Goal: Task Accomplishment & Management: Manage account settings

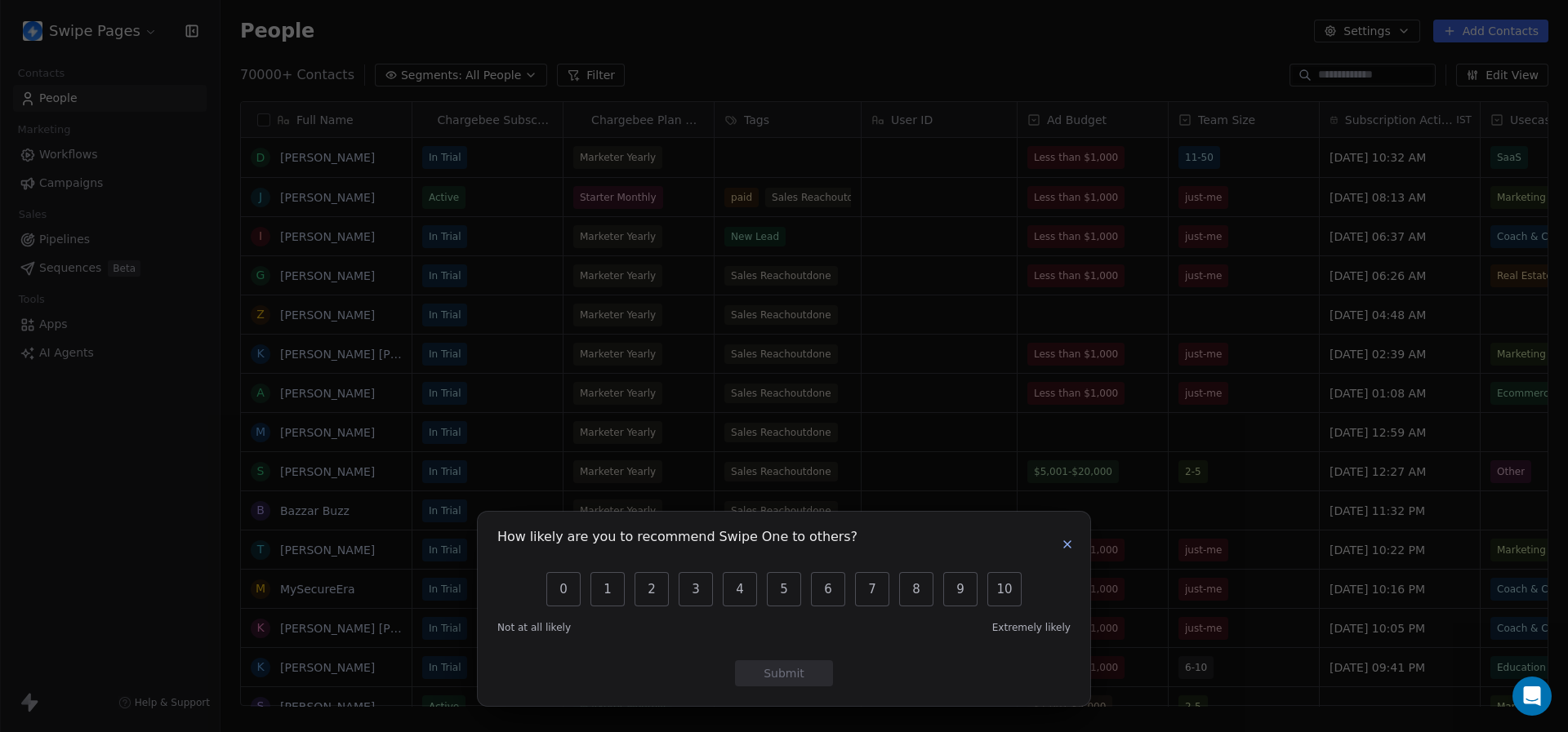
scroll to position [645, 1347]
click at [1076, 542] on button "button" at bounding box center [1067, 545] width 20 height 20
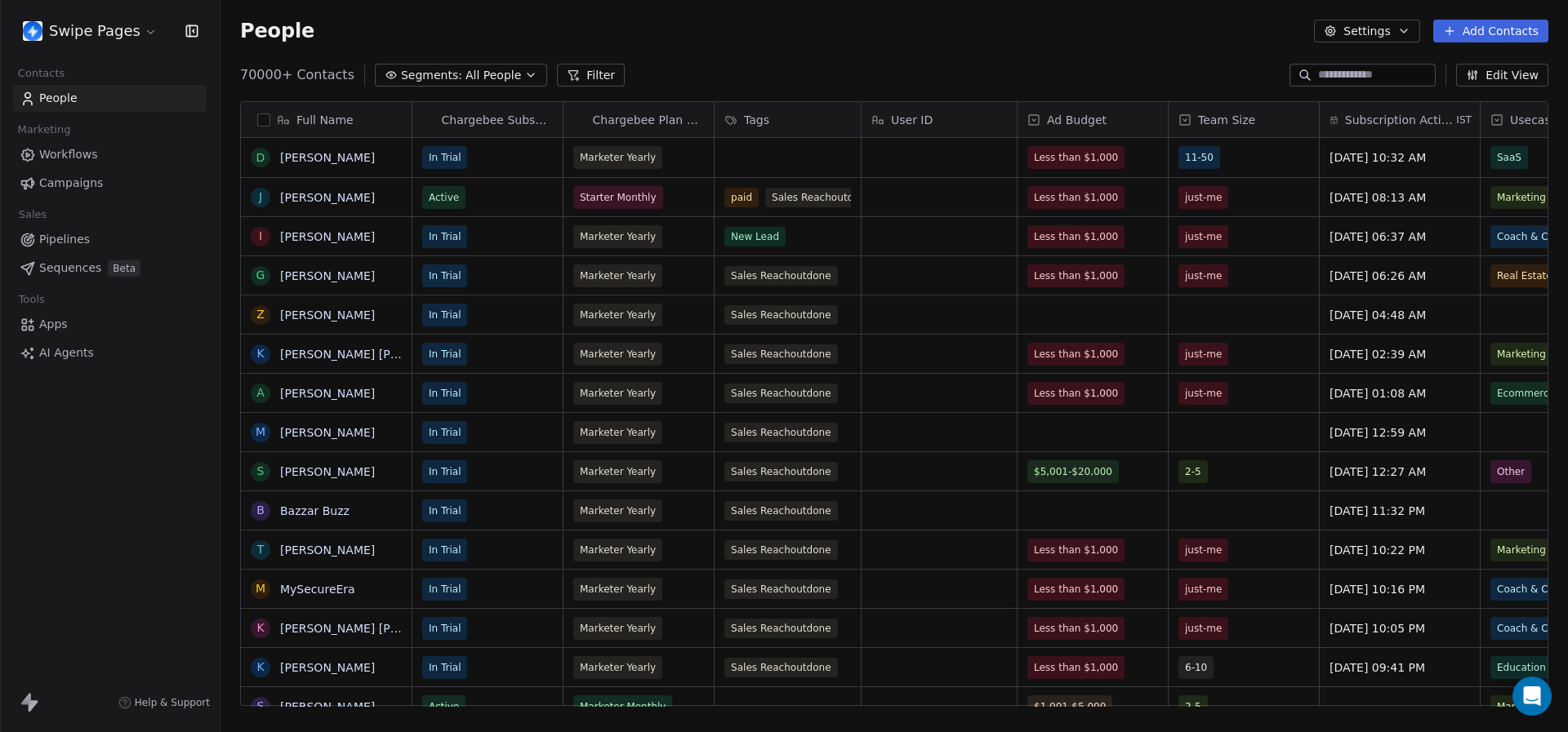
click at [105, 161] on link "Workflows" at bounding box center [110, 155] width 193 height 27
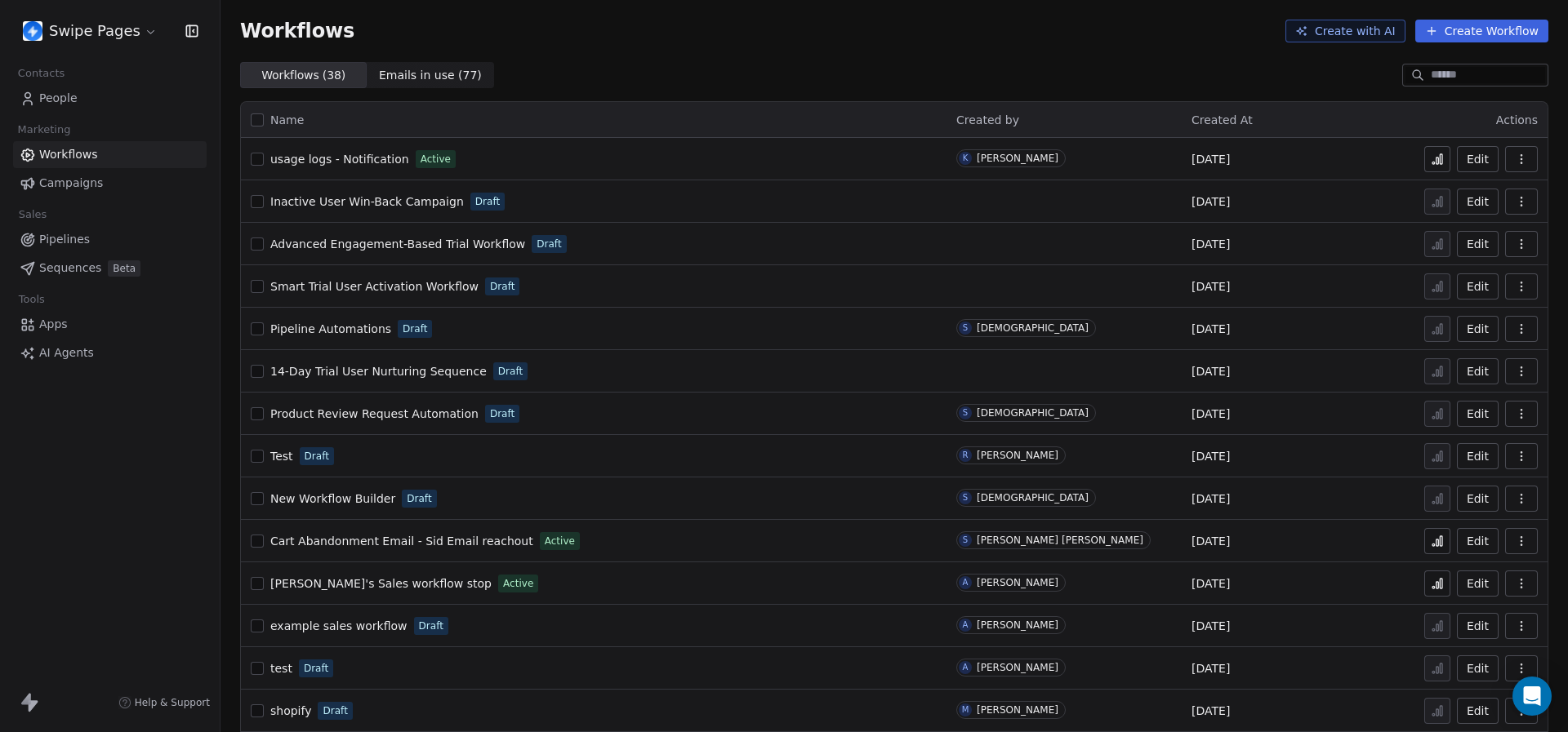
click at [82, 96] on link "People" at bounding box center [110, 98] width 193 height 27
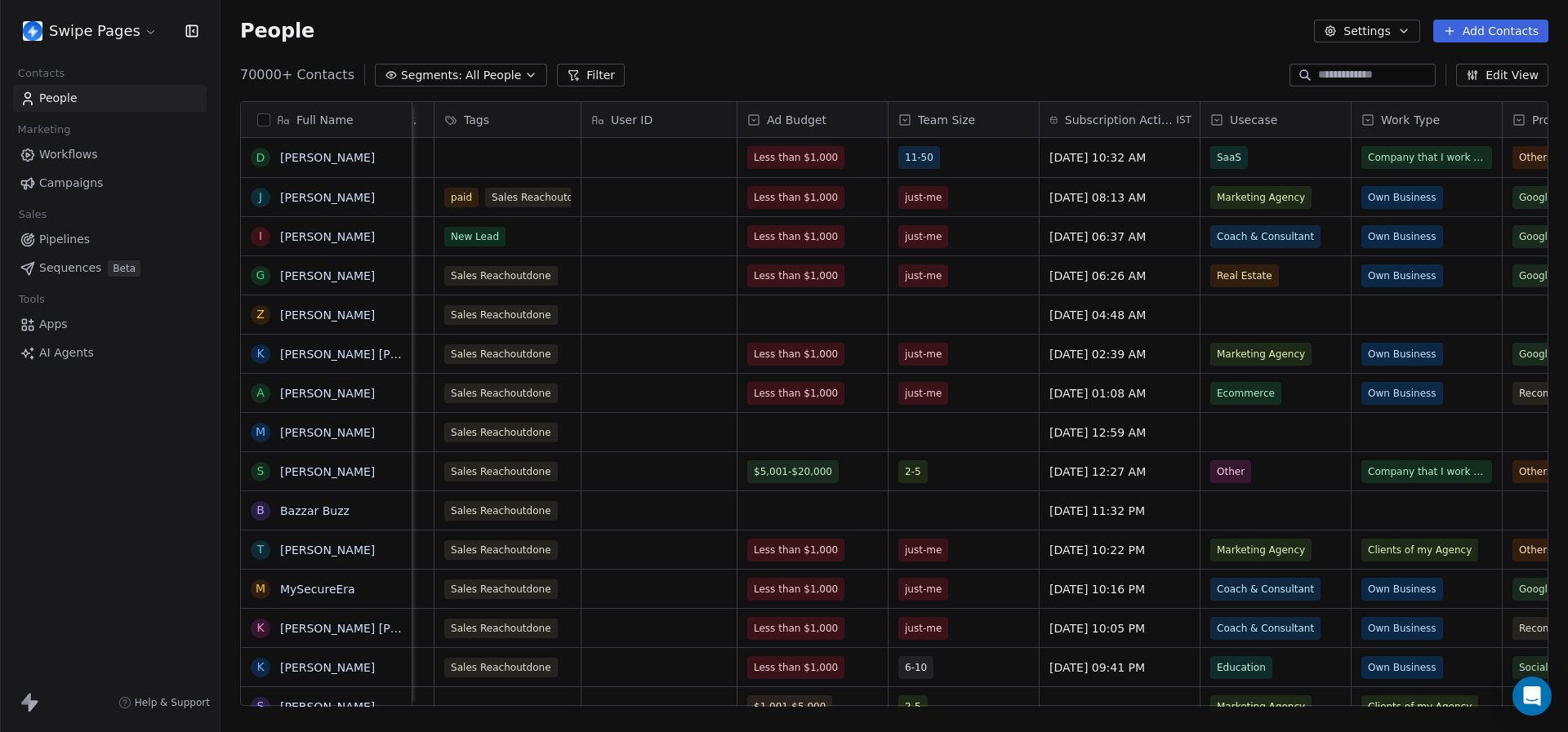
scroll to position [0, 330]
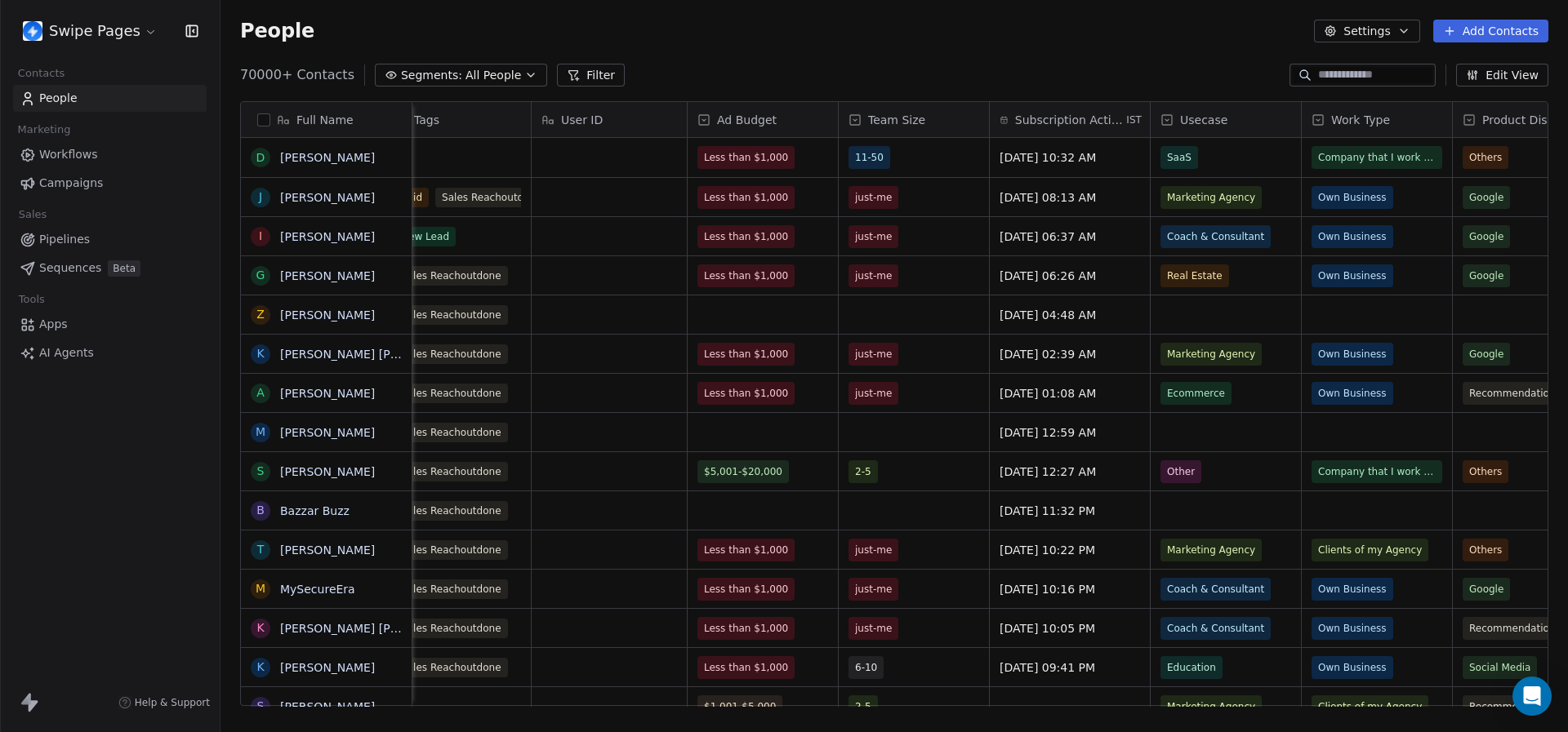
click at [1102, 123] on span "Subscription Activated Date" at bounding box center [1069, 119] width 109 height 16
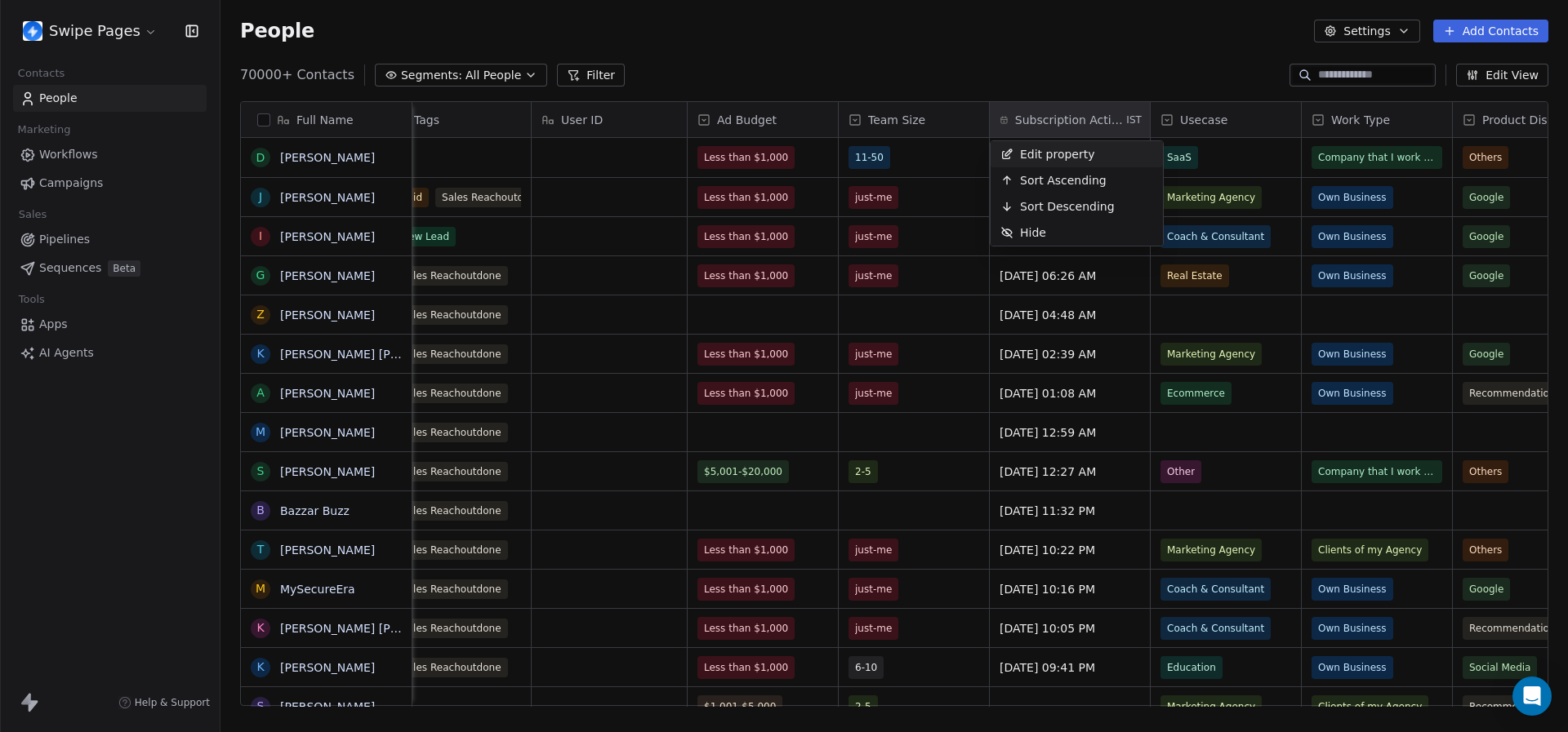
click at [1065, 144] on div "Edit property" at bounding box center [1048, 155] width 114 height 26
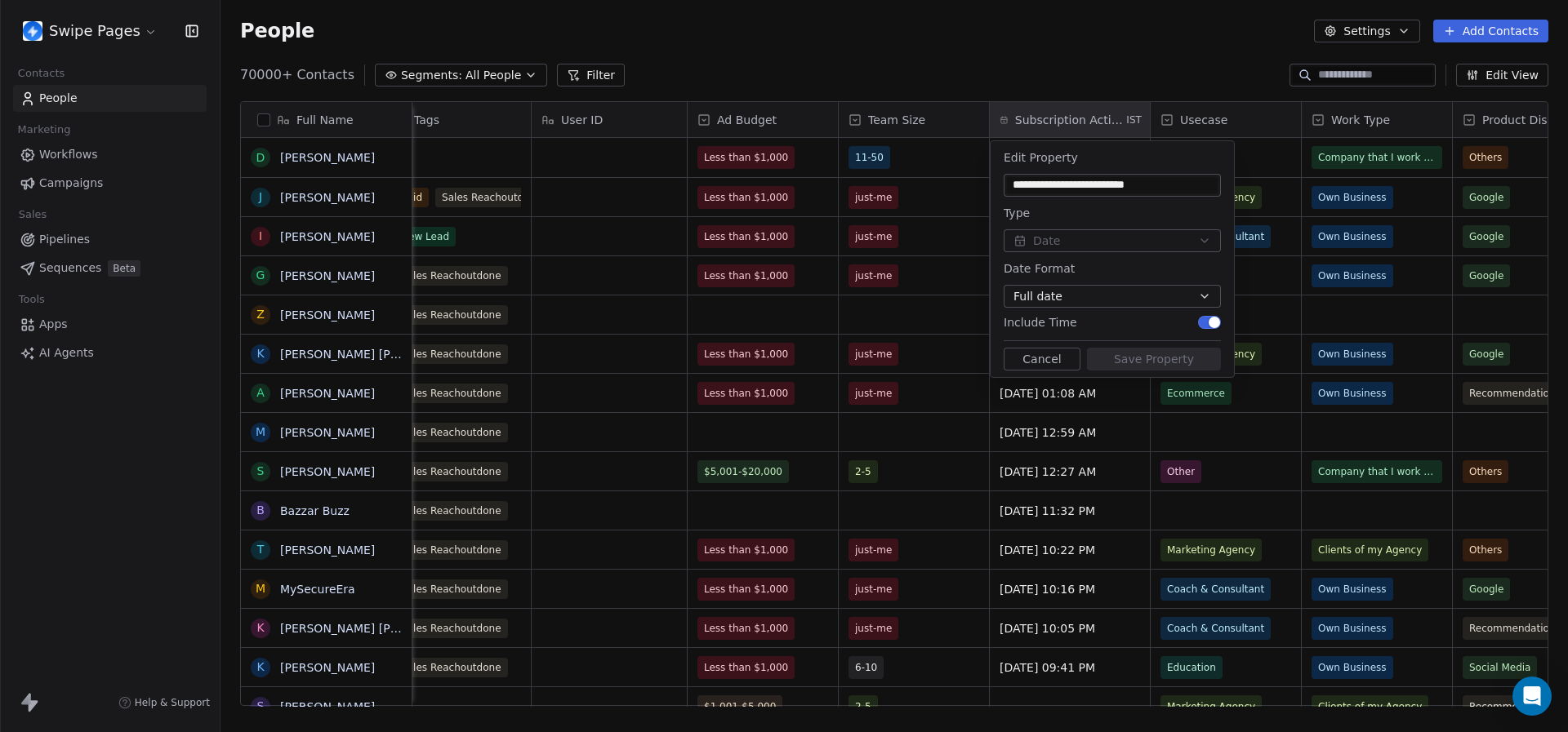
click at [1080, 327] on div "Include Time" at bounding box center [1113, 321] width 217 height 16
click at [1064, 351] on button "Cancel" at bounding box center [1042, 359] width 77 height 22
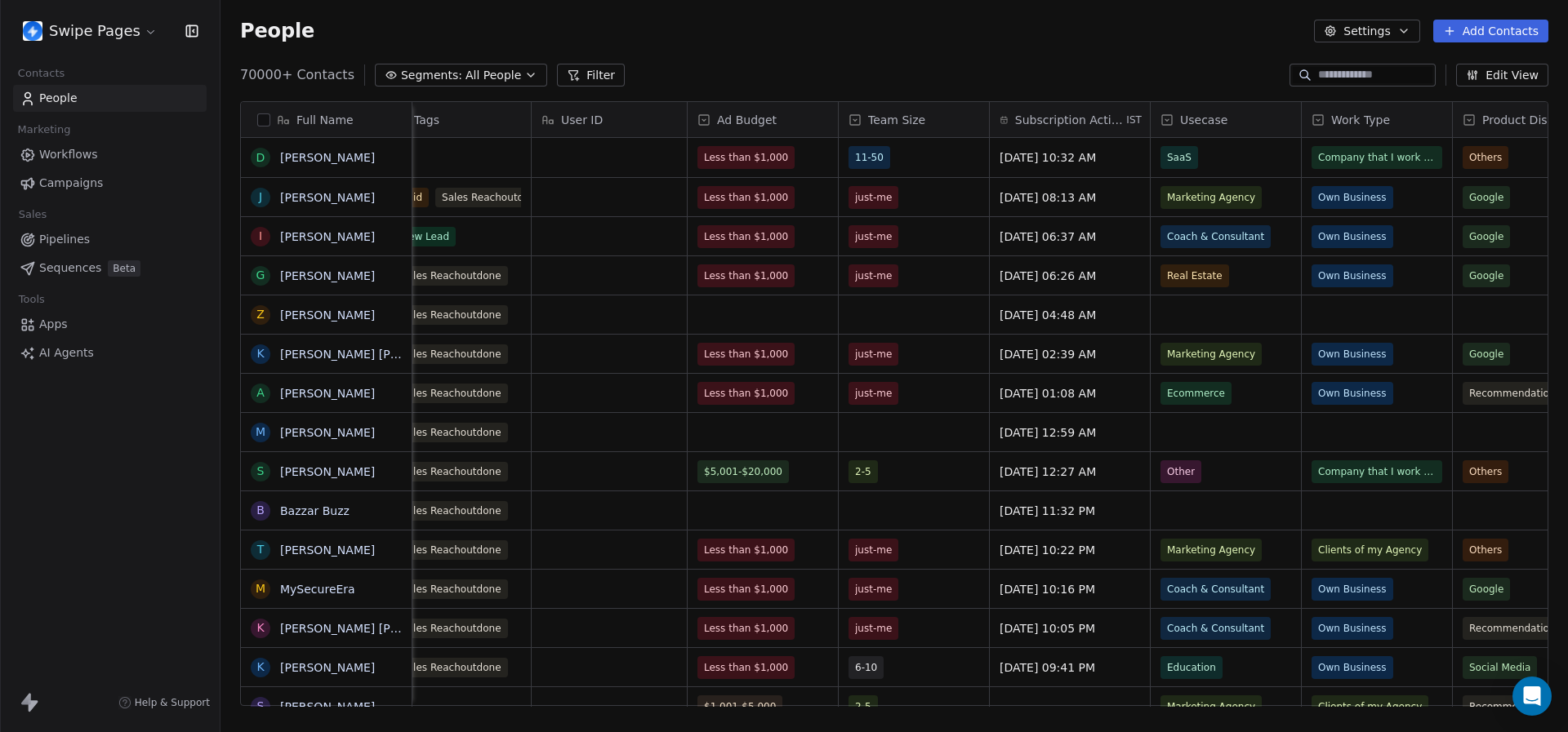
click at [1018, 97] on div "Full Name D [PERSON_NAME] J [PERSON_NAME] [PERSON_NAME] G [PERSON_NAME] Z [PERS…" at bounding box center [893, 410] width 1347 height 644
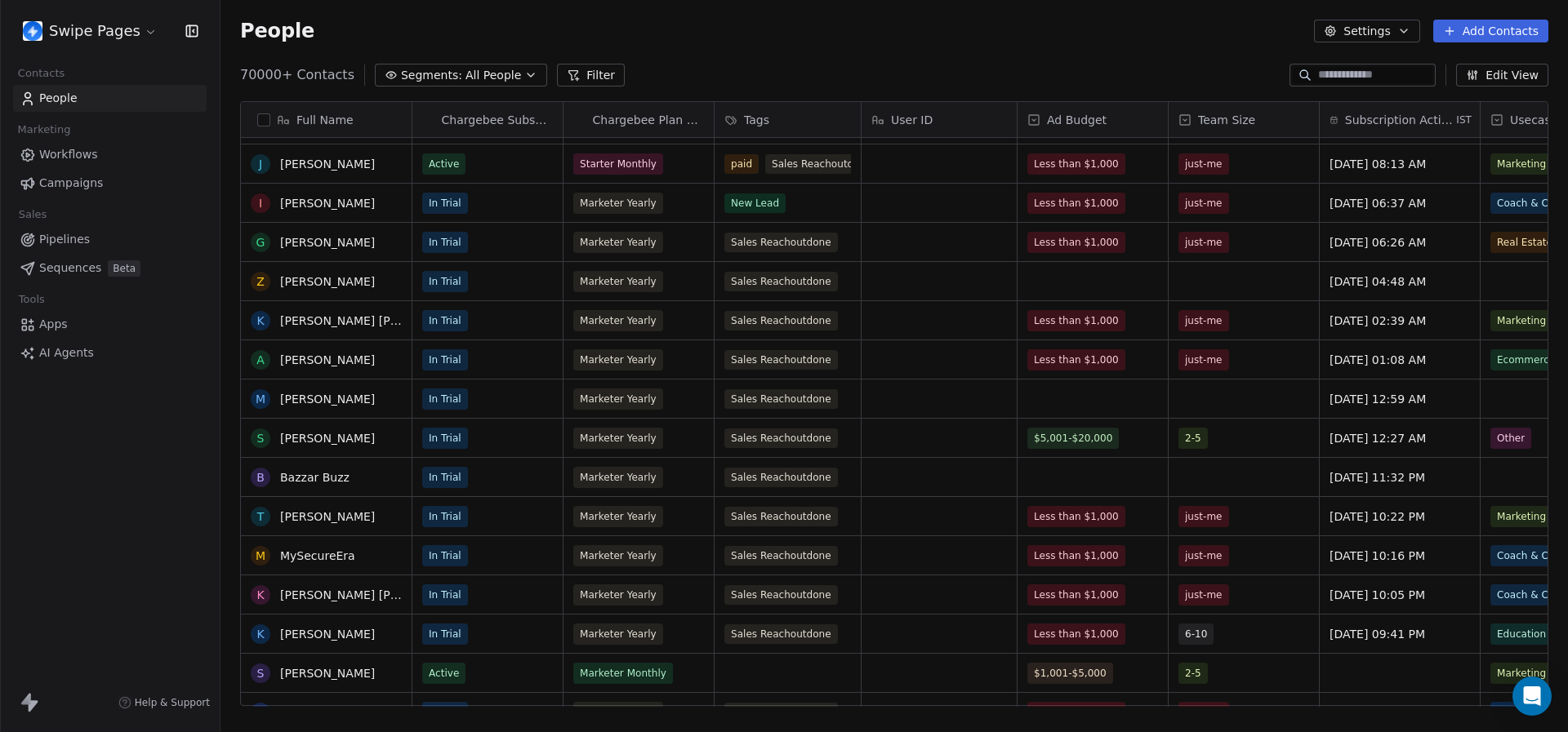
scroll to position [0, 0]
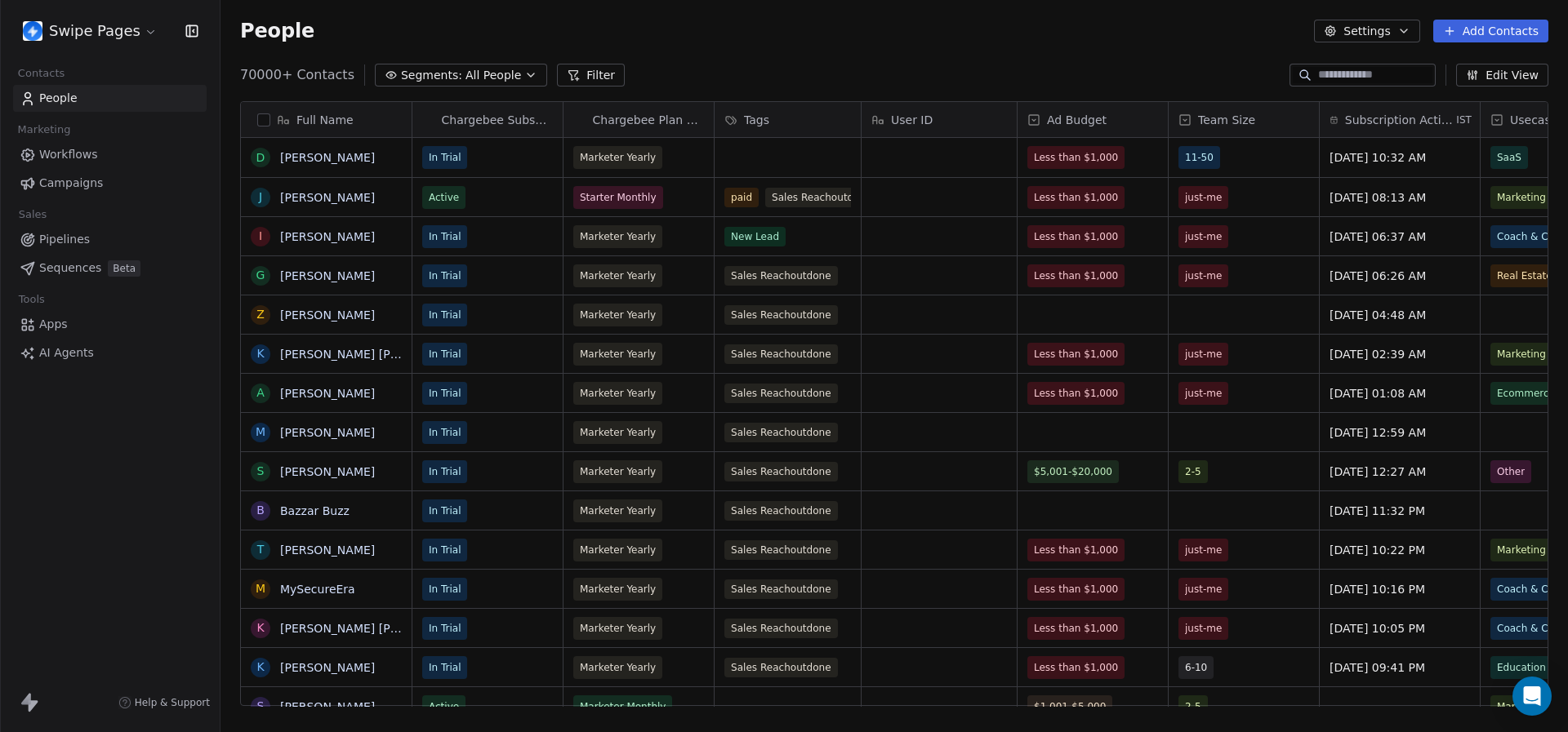
click at [1435, 116] on span "Subscription Activated Date" at bounding box center [1399, 119] width 109 height 16
click at [995, 76] on html "Swipe Pages Contacts People Marketing Workflows Campaigns Sales Pipelines Seque…" at bounding box center [784, 366] width 1568 height 732
click at [103, 28] on html "Swipe Pages Contacts People Marketing Workflows Campaigns Sales Pipelines Seque…" at bounding box center [784, 366] width 1568 height 732
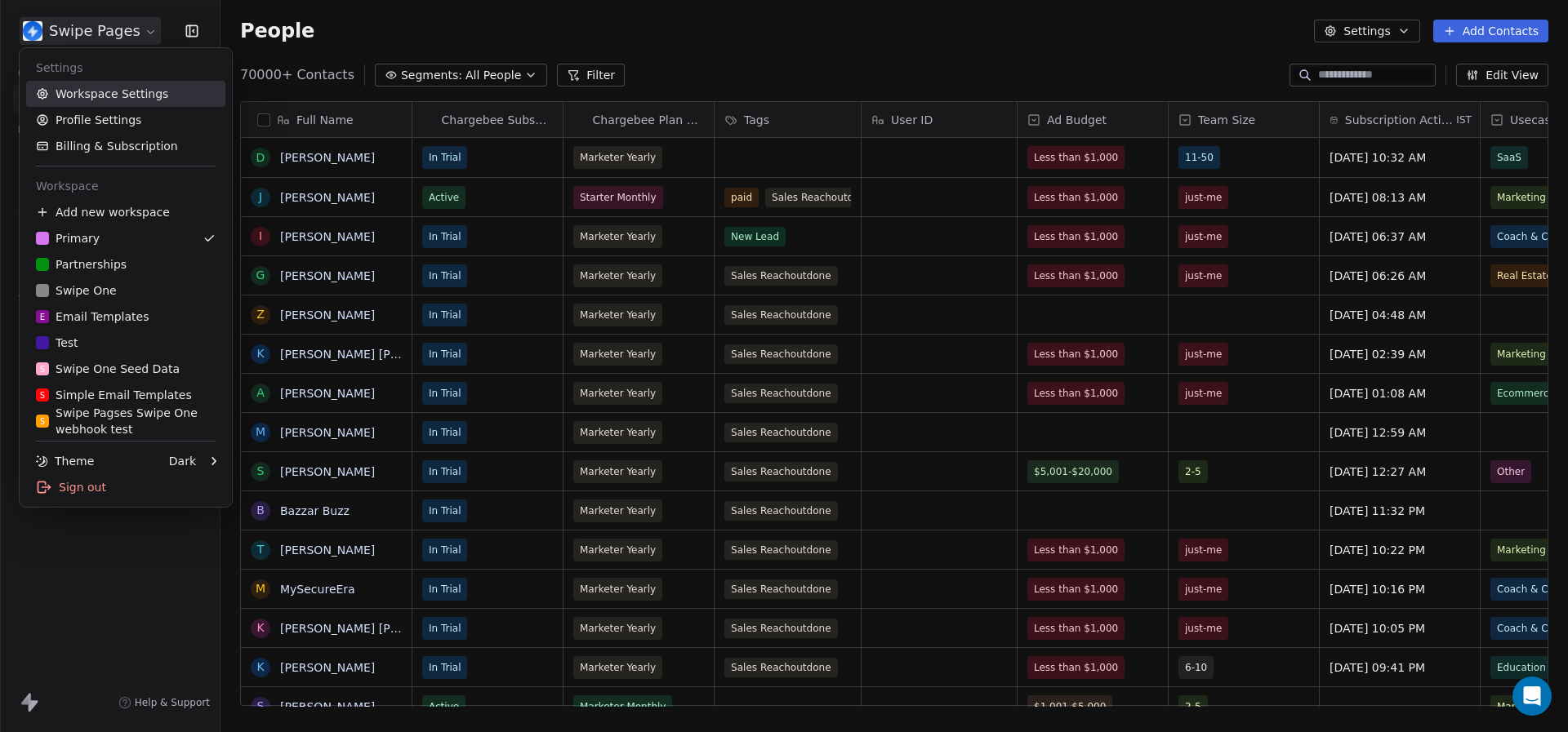
click at [109, 98] on link "Workspace Settings" at bounding box center [126, 94] width 200 height 26
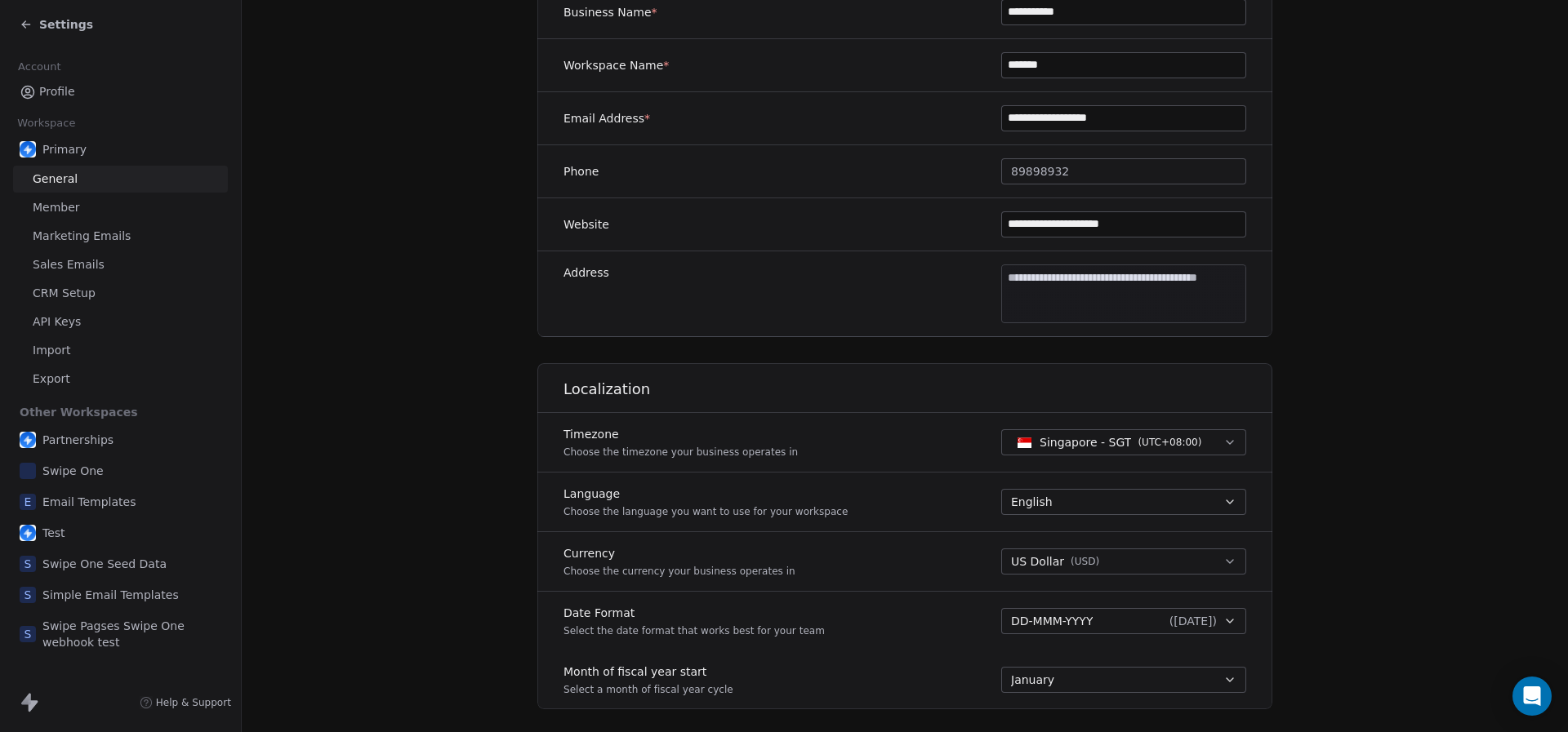
scroll to position [668, 0]
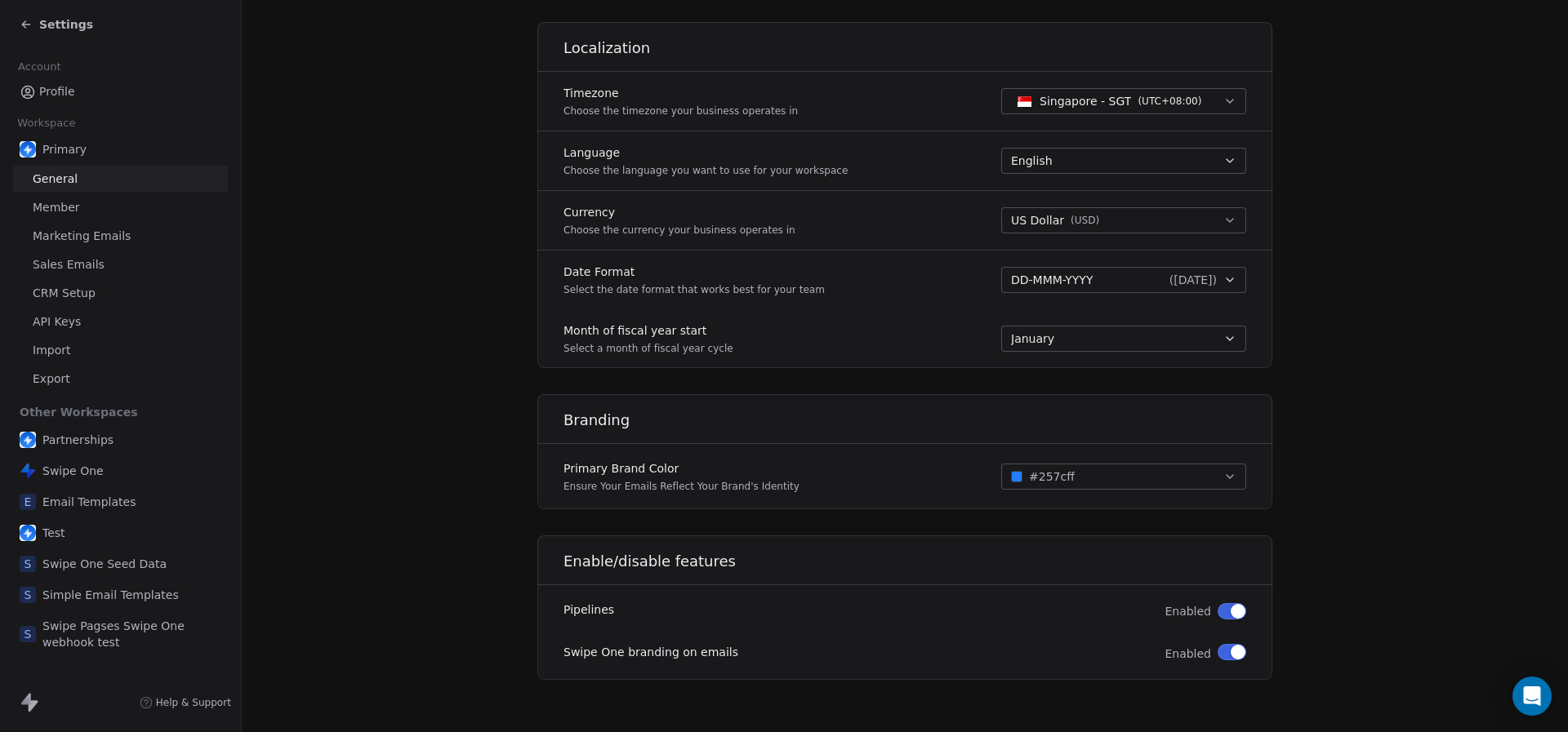
click at [72, 28] on span "Settings" at bounding box center [66, 23] width 53 height 16
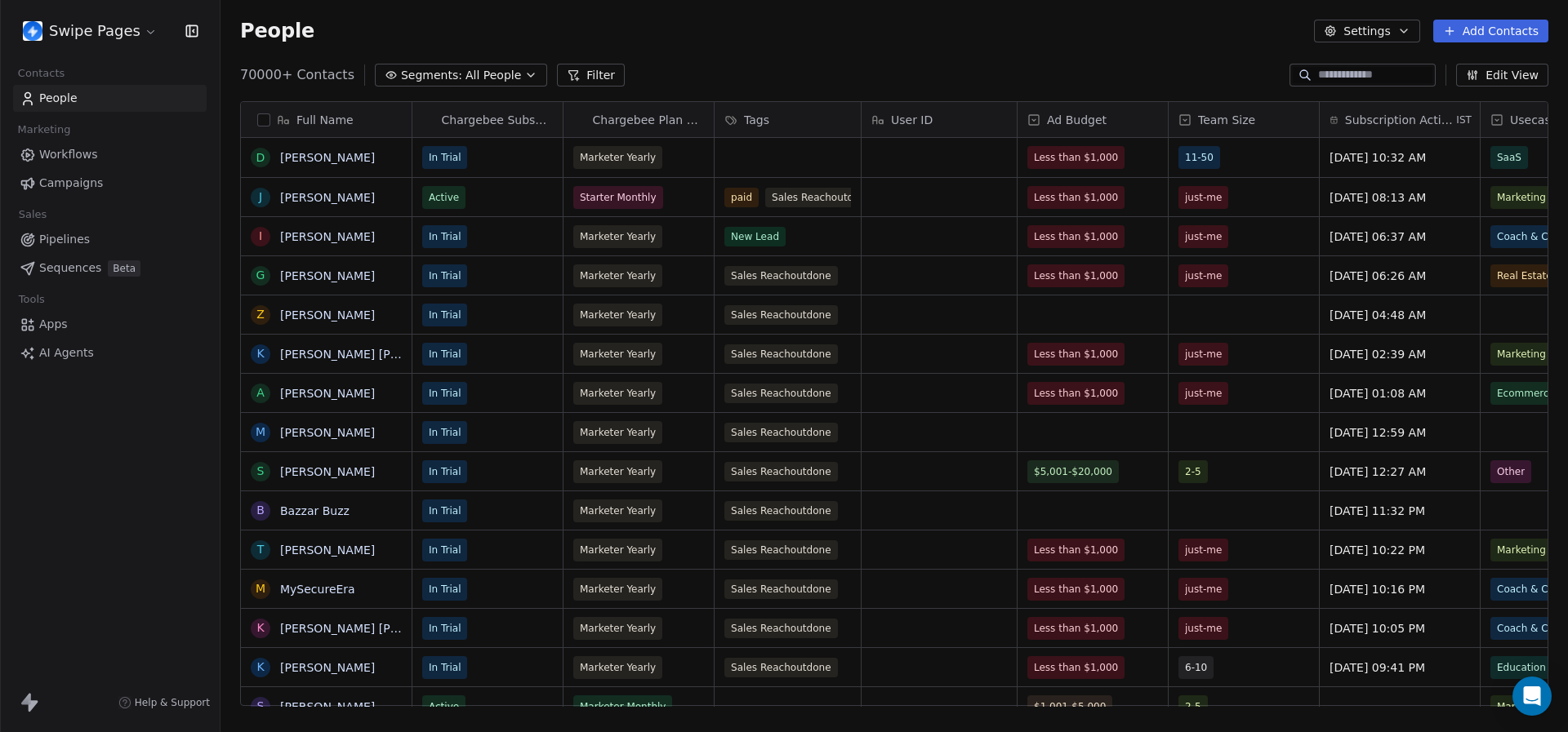
click at [28, 22] on html "Swipe Pages Contacts People Marketing Workflows Campaigns Sales Pipelines Seque…" at bounding box center [784, 366] width 1568 height 732
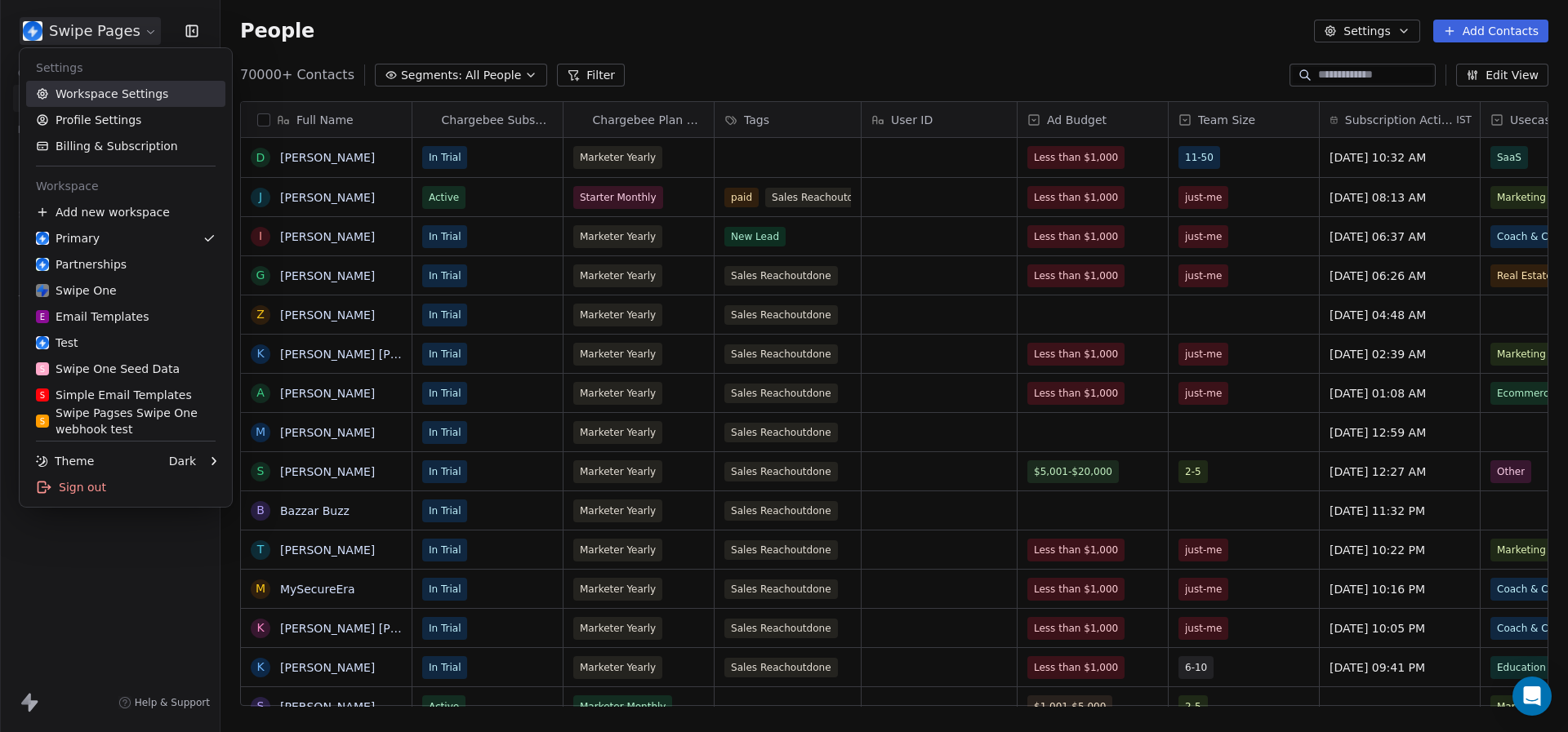
click at [116, 98] on link "Workspace Settings" at bounding box center [126, 94] width 200 height 26
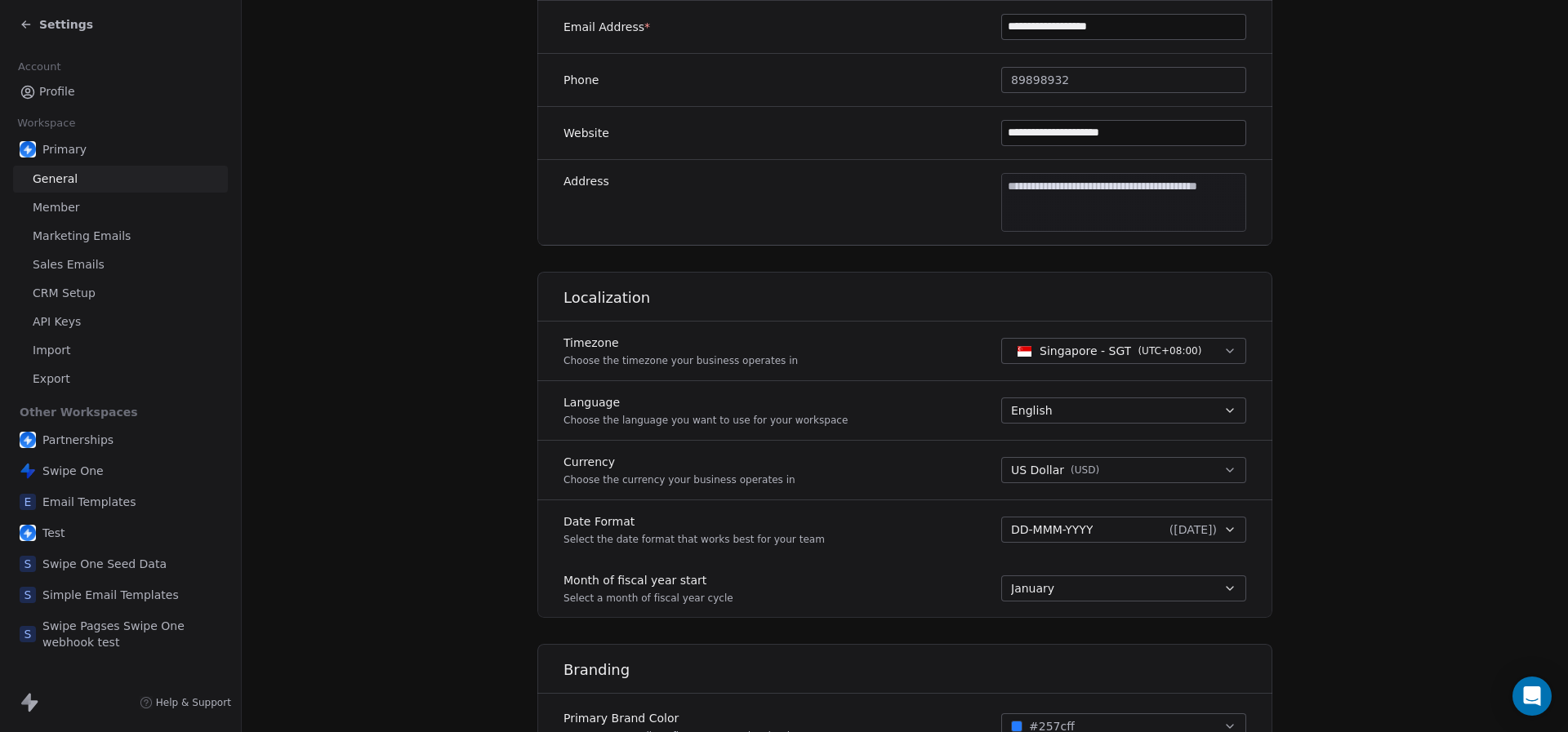
scroll to position [415, 0]
click at [75, 18] on span "Settings" at bounding box center [66, 23] width 53 height 16
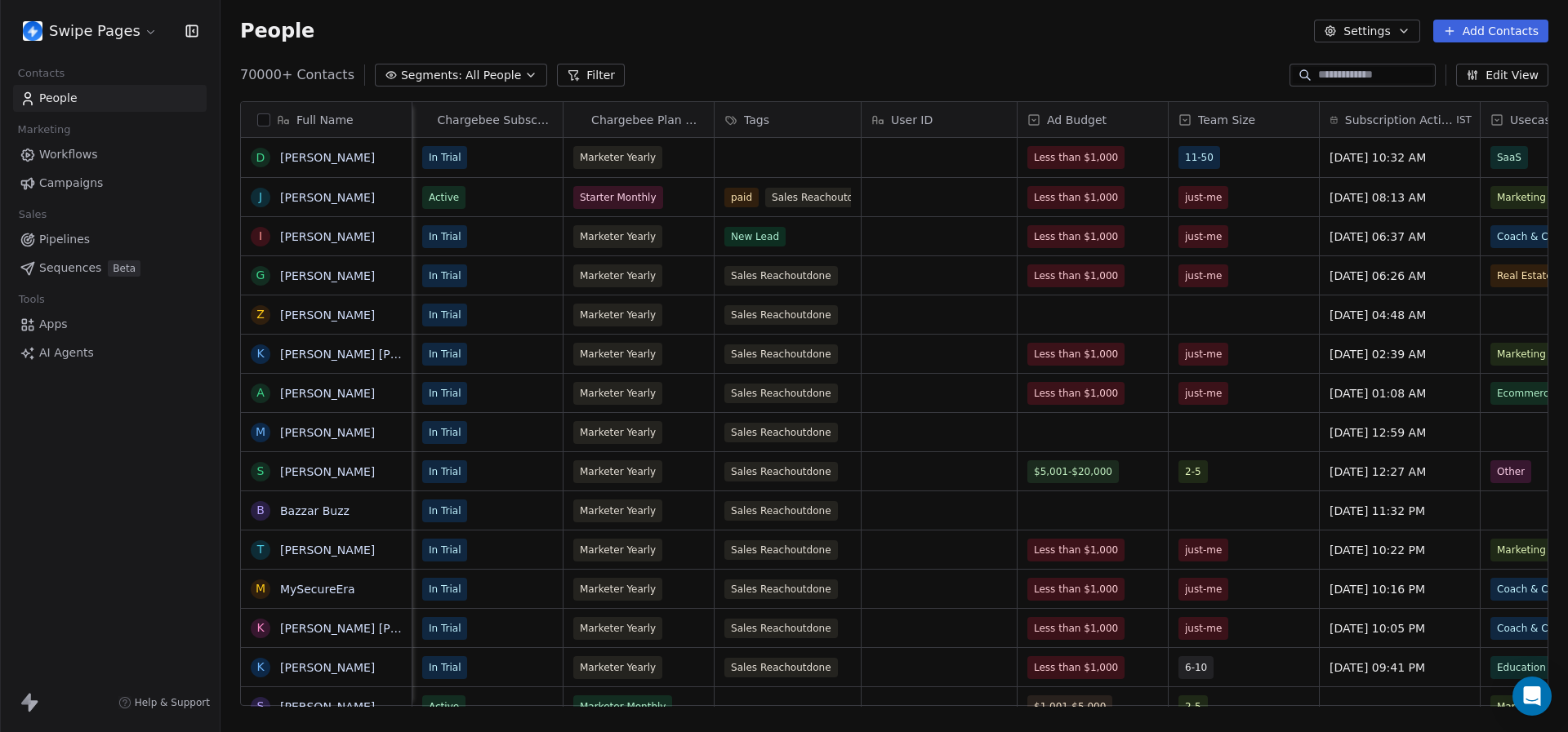
scroll to position [0, 365]
